Goal: Find specific page/section: Find specific page/section

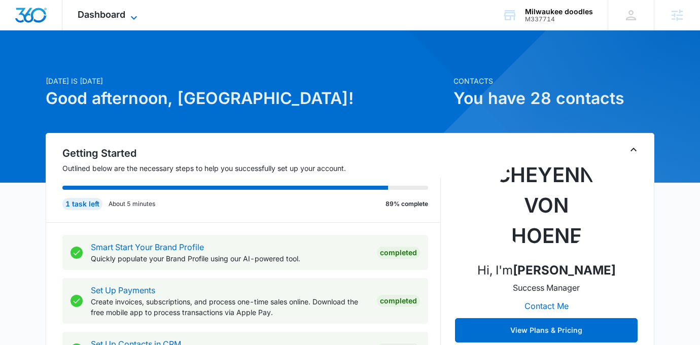
click at [130, 12] on icon at bounding box center [134, 18] width 12 height 12
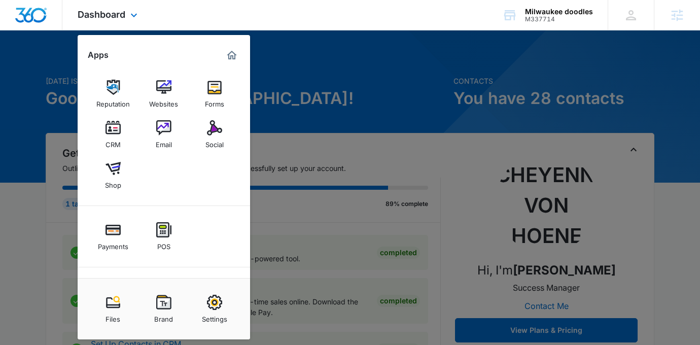
scroll to position [51, 0]
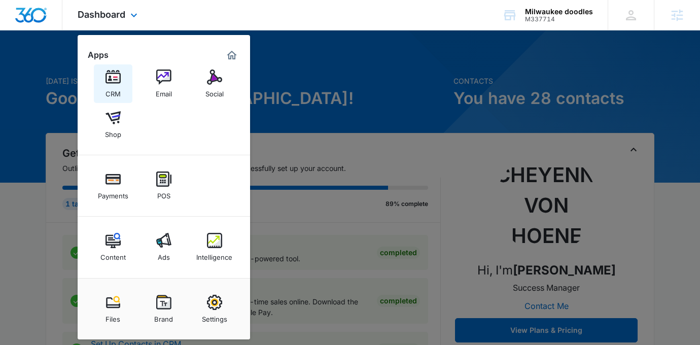
click at [114, 91] on div "CRM" at bounding box center [112, 91] width 15 height 13
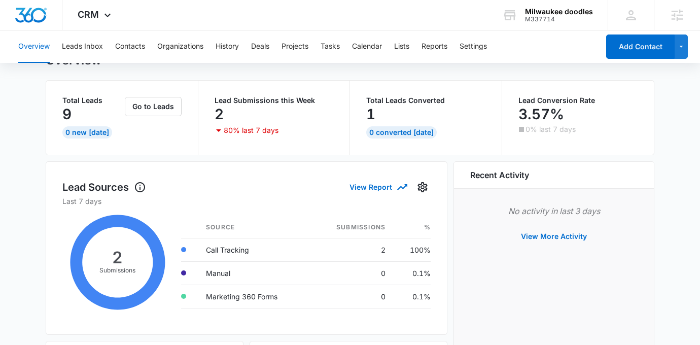
scroll to position [45, 0]
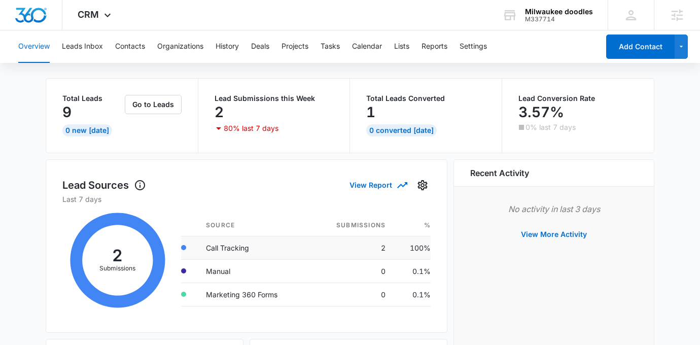
drag, startPoint x: 218, startPoint y: 246, endPoint x: 278, endPoint y: 252, distance: 60.6
click at [278, 252] on td "Call Tracking" at bounding box center [254, 247] width 112 height 23
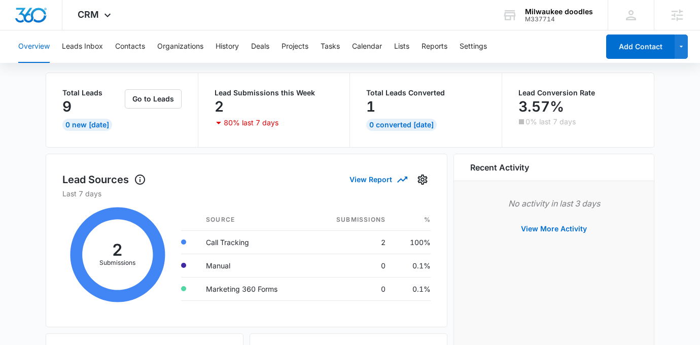
scroll to position [0, 0]
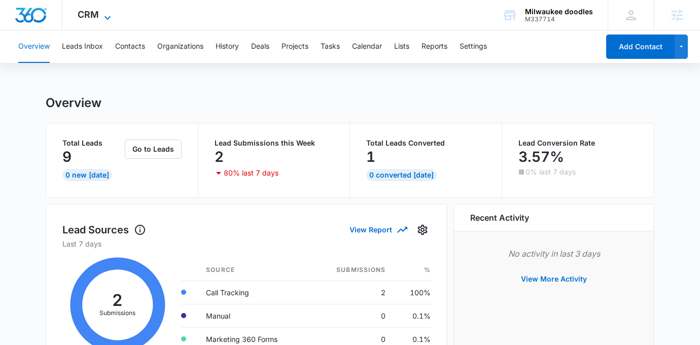
click at [112, 18] on icon at bounding box center [107, 18] width 12 height 12
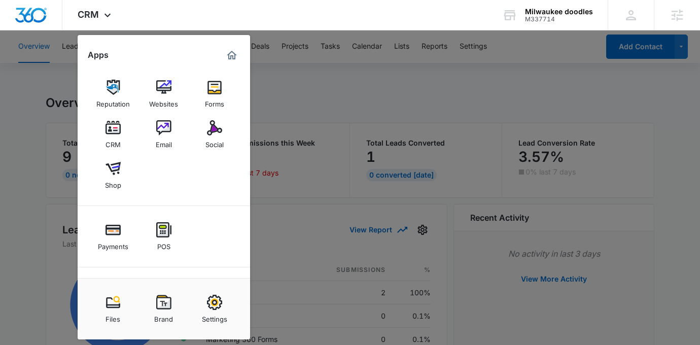
click at [281, 110] on div at bounding box center [350, 172] width 700 height 345
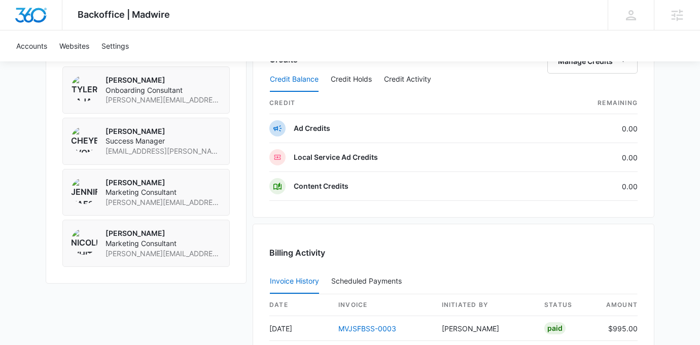
scroll to position [973, 0]
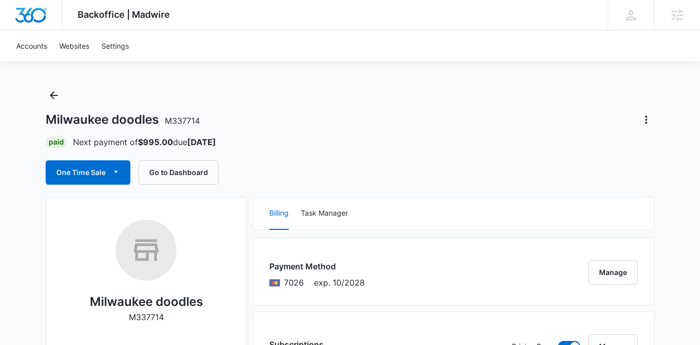
scroll to position [0, 0]
